Goal: Find specific page/section: Find specific page/section

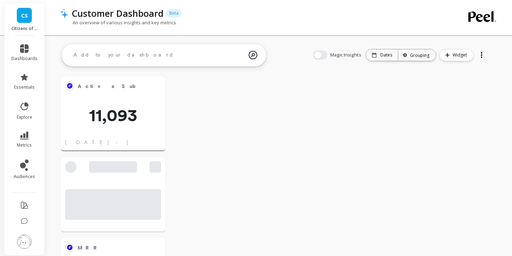
scroll to position [192, 79]
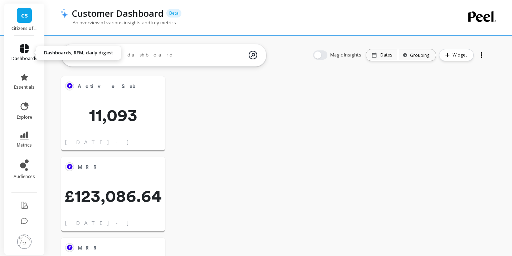
click at [25, 54] on link "dashboards" at bounding box center [24, 52] width 26 height 17
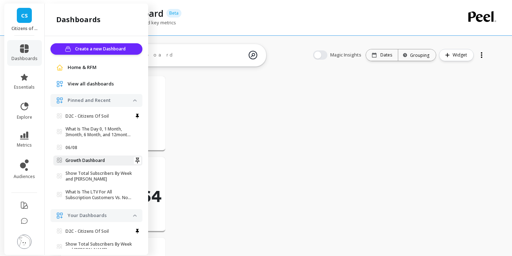
click at [80, 162] on p "Growth Dashboard" at bounding box center [85, 161] width 39 height 6
